Goal: Check status: Check status

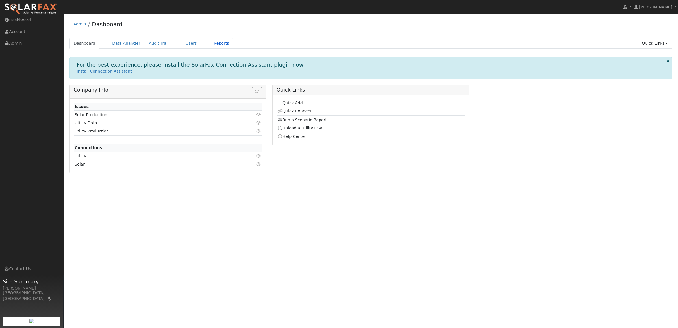
click at [210, 45] on link "Reports" at bounding box center [222, 43] width 24 height 10
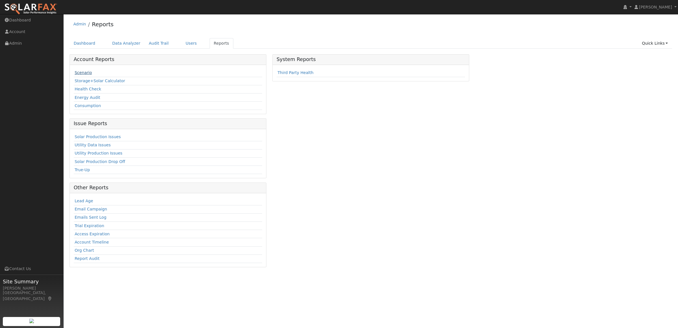
click at [77, 71] on link "Scenario" at bounding box center [83, 72] width 17 height 5
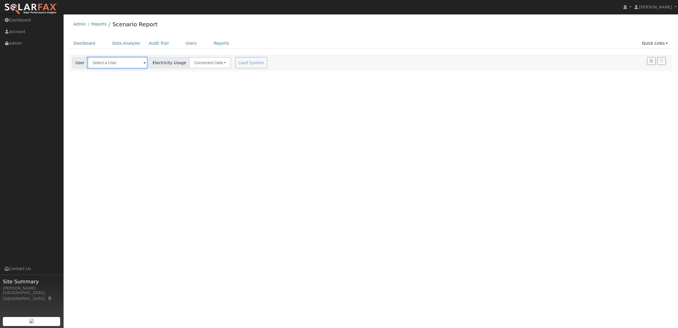
click at [110, 64] on input "text" at bounding box center [118, 62] width 60 height 11
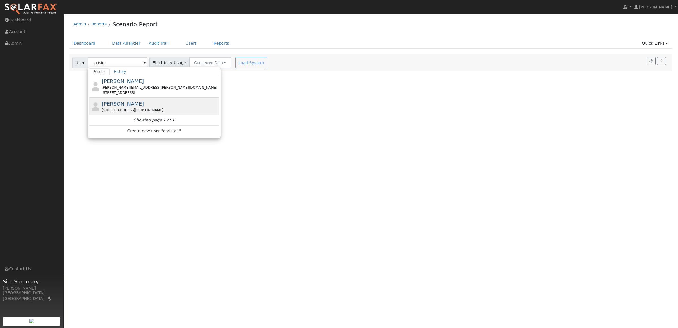
click at [125, 107] on span "[PERSON_NAME]" at bounding box center [123, 104] width 42 height 6
type input "[PERSON_NAME]"
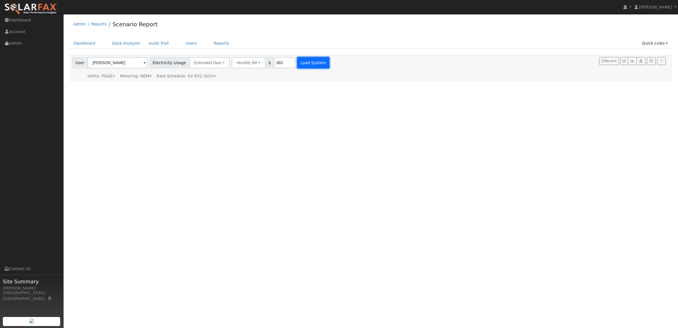
click at [303, 62] on button "Load System" at bounding box center [313, 62] width 32 height 11
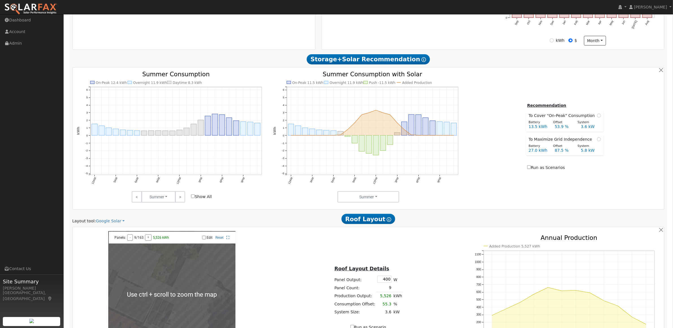
scroll to position [200, 0]
